Goal: Task Accomplishment & Management: Use online tool/utility

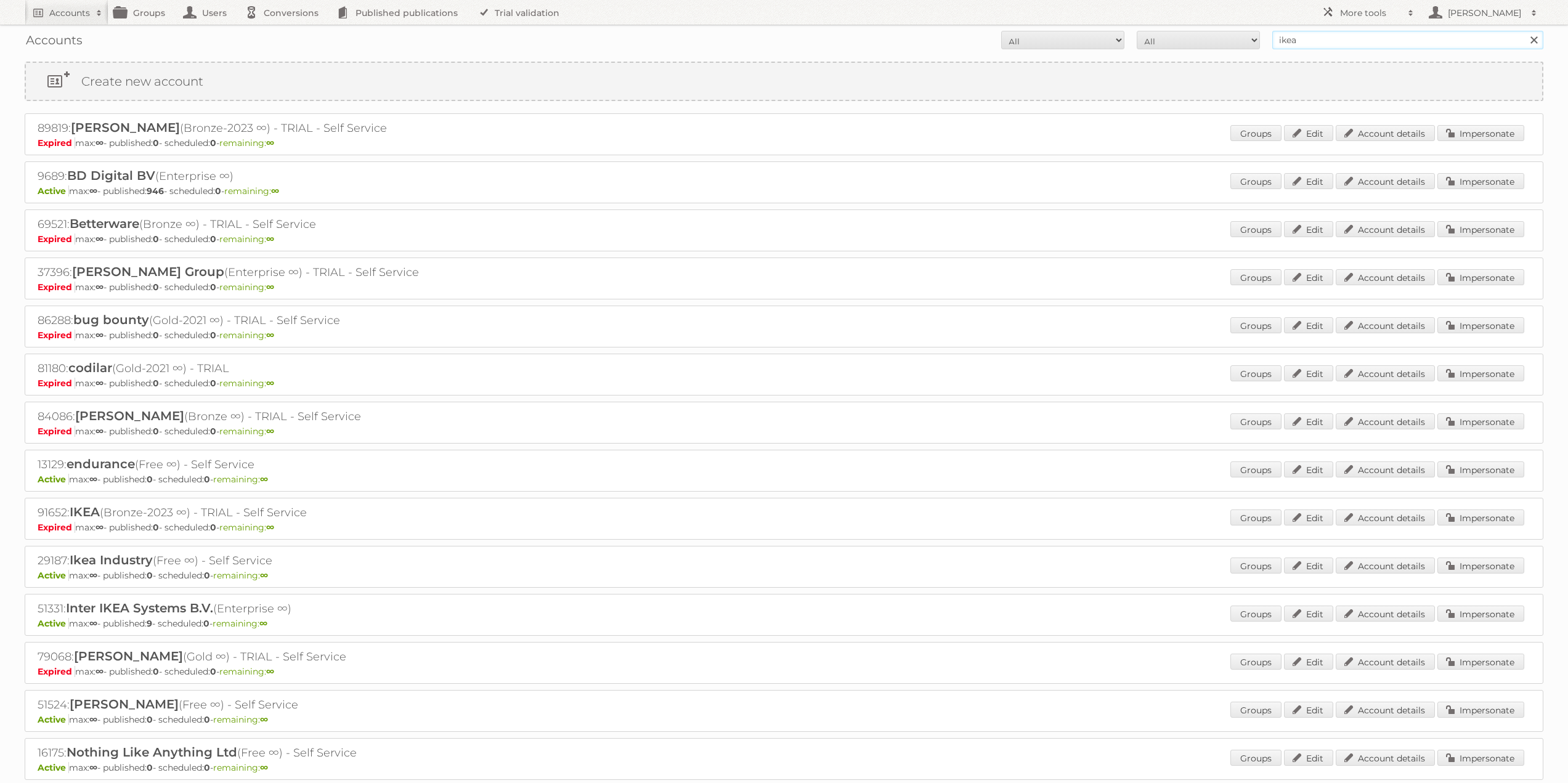
click at [1304, 40] on input "ikea" at bounding box center [1408, 40] width 271 height 18
paste input "dm drogerie markt GmbH"
type input "dm drogerie markt GmbH"
click at [1525, 31] on input "Search" at bounding box center [1533, 40] width 18 height 18
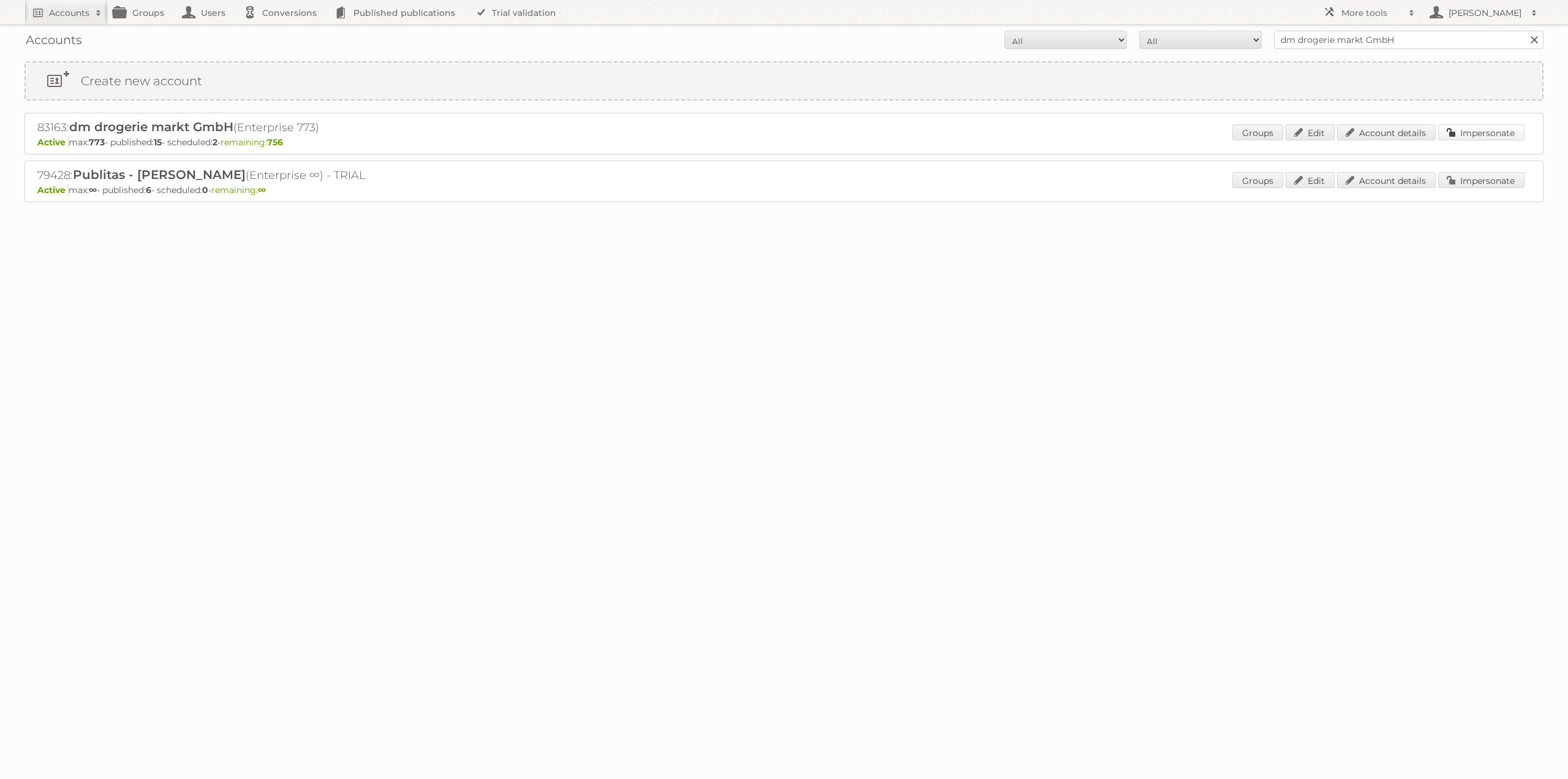
click at [1481, 133] on link "Impersonate" at bounding box center [1481, 132] width 86 height 16
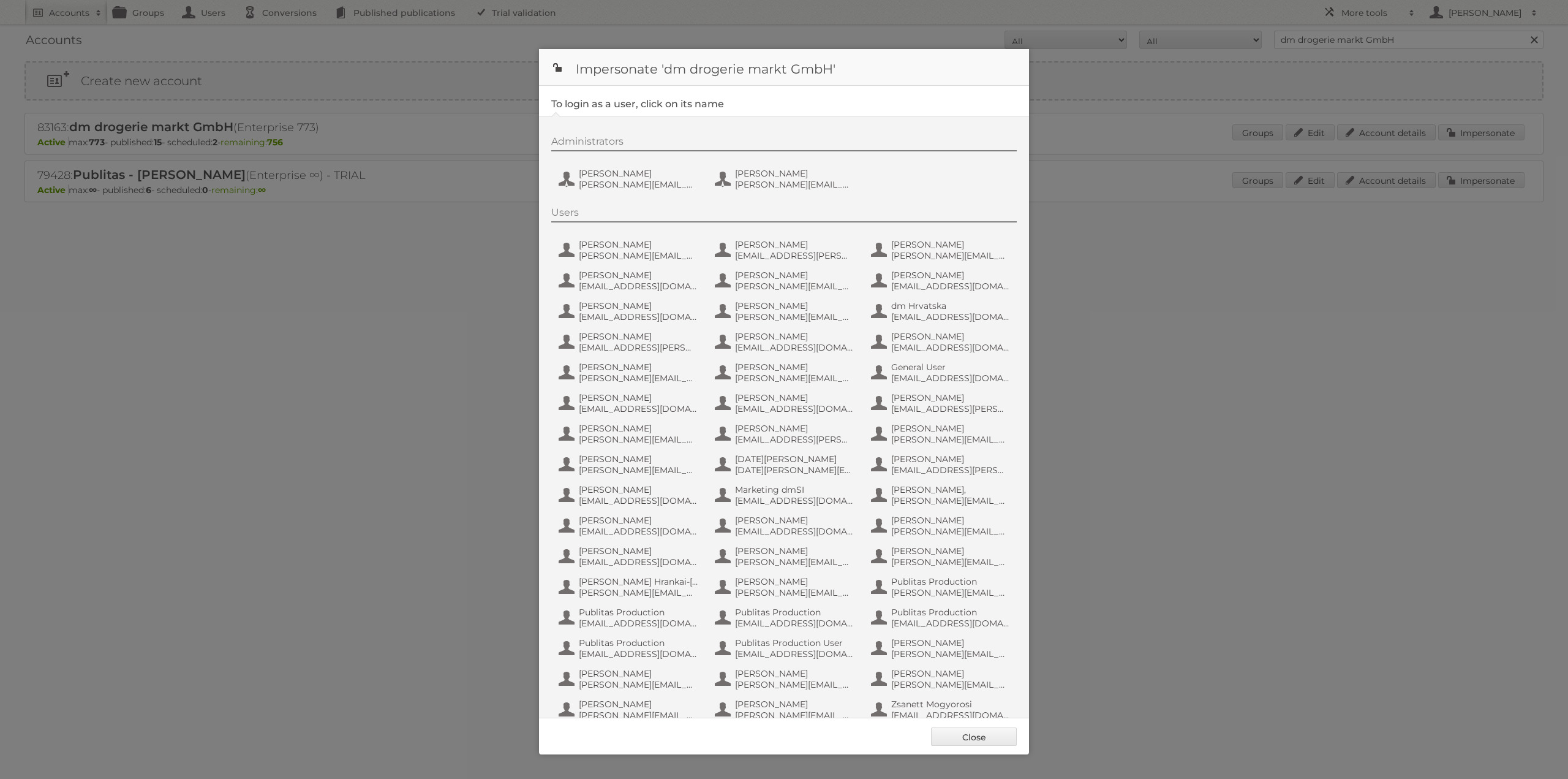
click at [596, 161] on div "Administrators [PERSON_NAME] [PERSON_NAME][EMAIL_ADDRESS][PERSON_NAME][DOMAIN_N…" at bounding box center [789, 165] width 477 height 59
click at [595, 183] on span "[PERSON_NAME][EMAIL_ADDRESS][PERSON_NAME][DOMAIN_NAME]" at bounding box center [638, 184] width 119 height 11
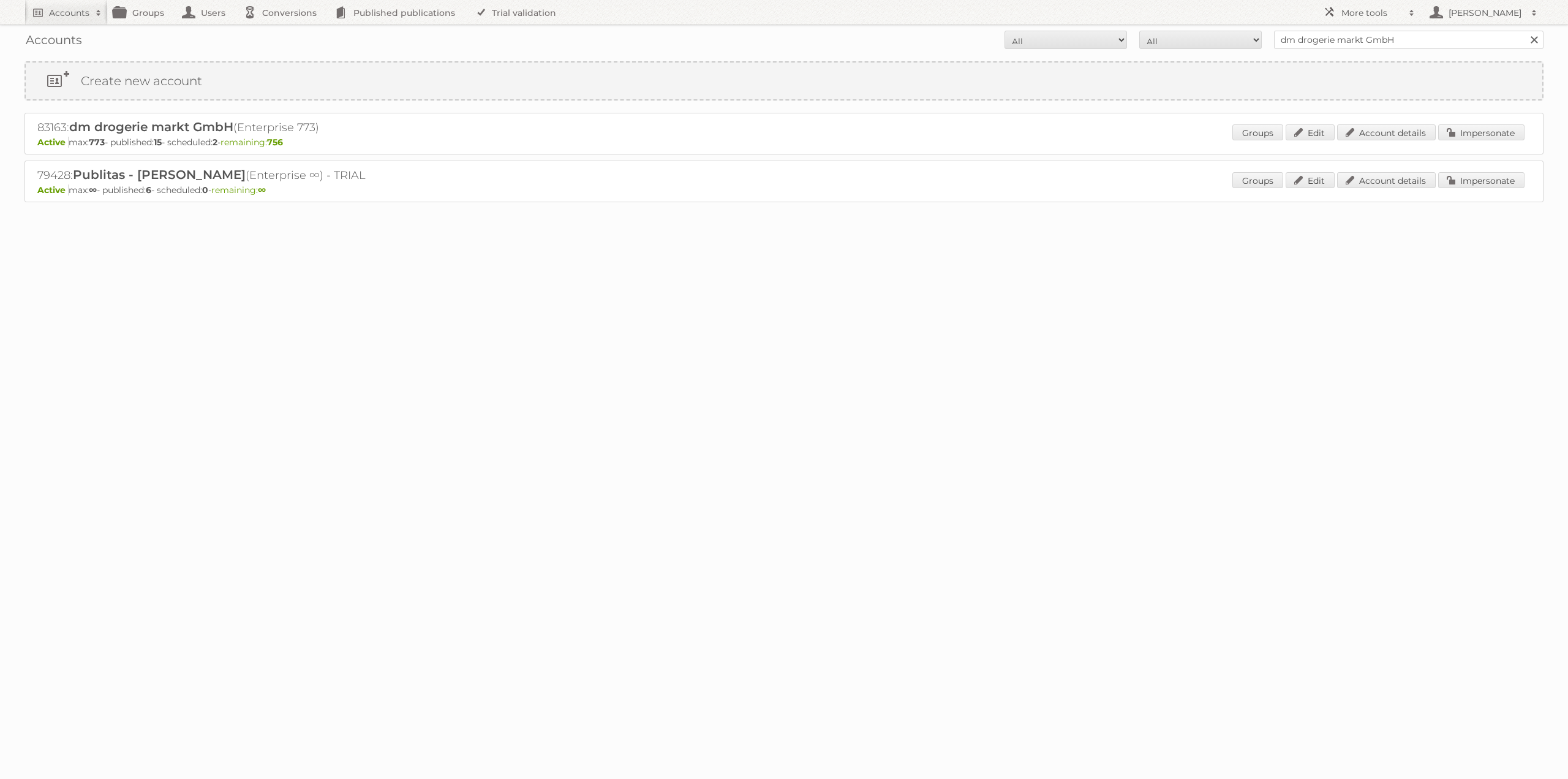
drag, startPoint x: 125, startPoint y: 339, endPoint x: 142, endPoint y: 345, distance: 18.0
click at [125, 339] on body "Accounts Search Advanced Search Create new account Groups Users Conversions Pub…" at bounding box center [784, 389] width 1568 height 779
